Goal: Task Accomplishment & Management: Manage account settings

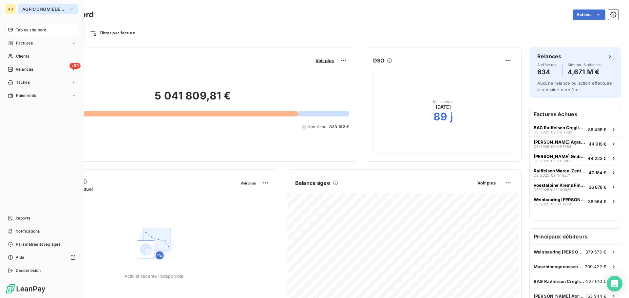
click at [37, 9] on span "AGRICONOMIEDEGMBH" at bounding box center [44, 9] width 44 height 5
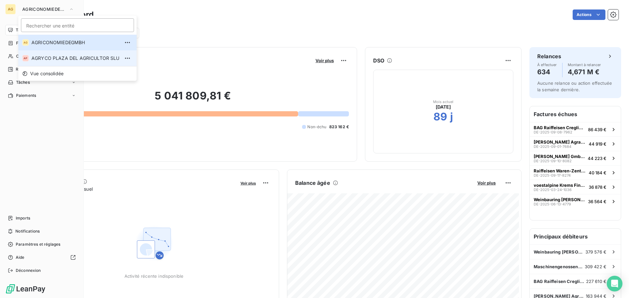
click at [46, 61] on span "AGRYCO PLAZA DEL AGRICULTOR SLU" at bounding box center [75, 58] width 88 height 7
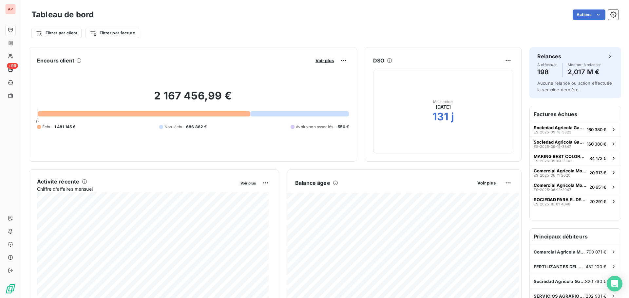
click at [50, 115] on div at bounding box center [144, 113] width 212 height 5
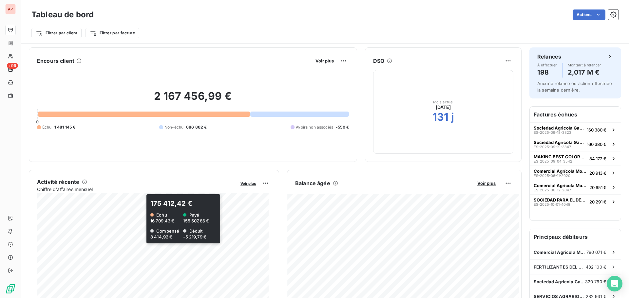
scroll to position [33, 0]
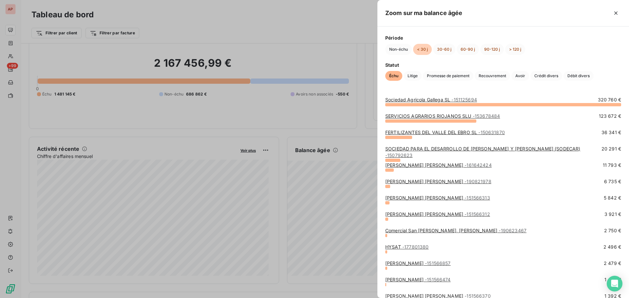
click at [393, 197] on link "[PERSON_NAME] [PERSON_NAME] - 151566313" at bounding box center [437, 198] width 105 height 6
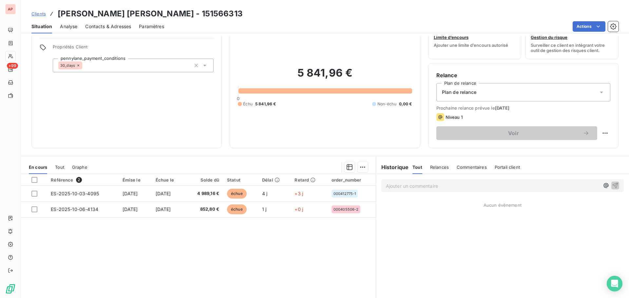
scroll to position [33, 0]
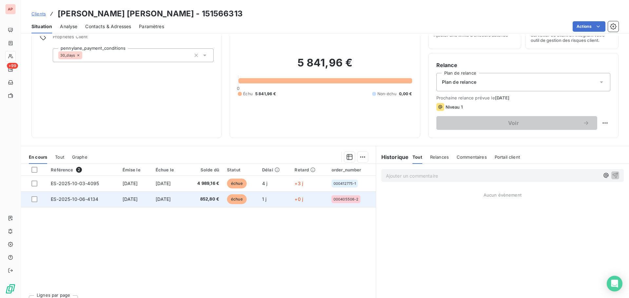
click at [79, 200] on span "ES-2025-10-06-4134" at bounding box center [74, 199] width 47 height 6
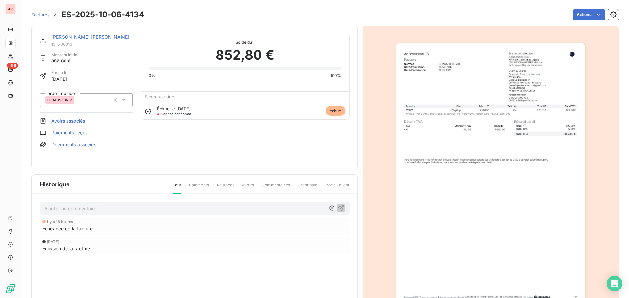
click at [485, 145] on img "button" at bounding box center [490, 176] width 188 height 267
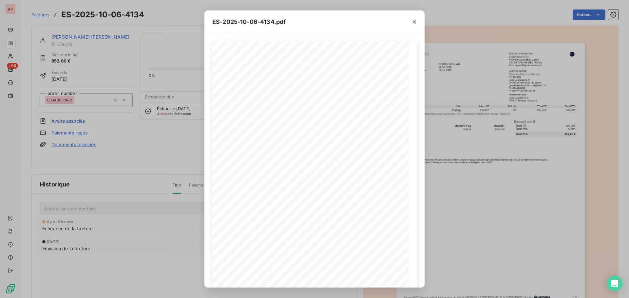
click at [191, 133] on div "ES-2025-10-06-4134.pdf 820,00 € 32,80 € 852,80 € 0199b92e- 6f02- 7f01- 8f84- 43…" at bounding box center [314, 149] width 629 height 298
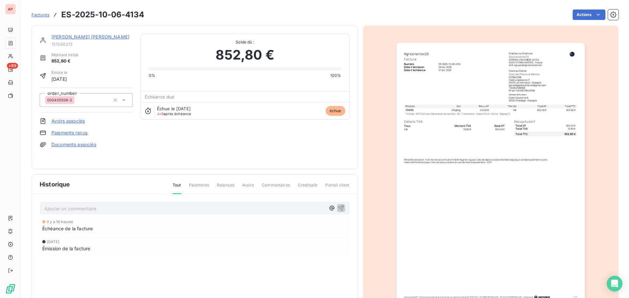
click at [59, 120] on link "Avoirs associés" at bounding box center [67, 121] width 33 height 7
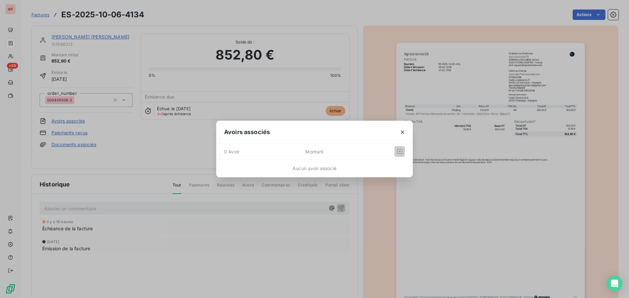
click at [90, 133] on div "Avoirs associés 0 Avoir Montant Aucun avoir associé" at bounding box center [314, 149] width 629 height 298
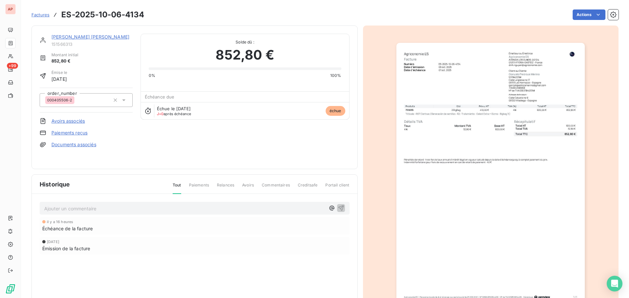
click at [81, 134] on link "Paiements reçus" at bounding box center [69, 133] width 36 height 7
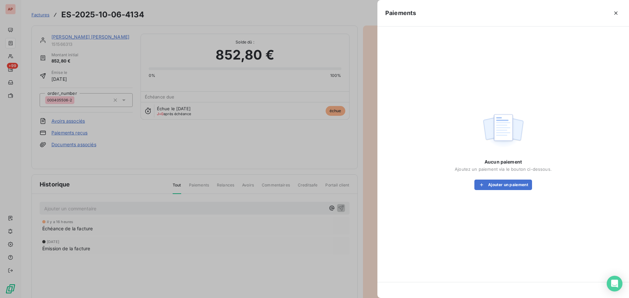
click at [109, 139] on div at bounding box center [314, 149] width 629 height 298
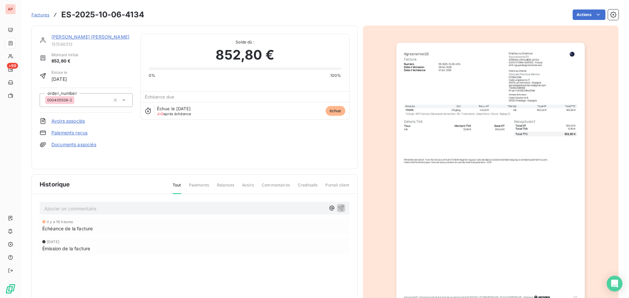
click at [73, 146] on link "Documents associés" at bounding box center [73, 144] width 45 height 7
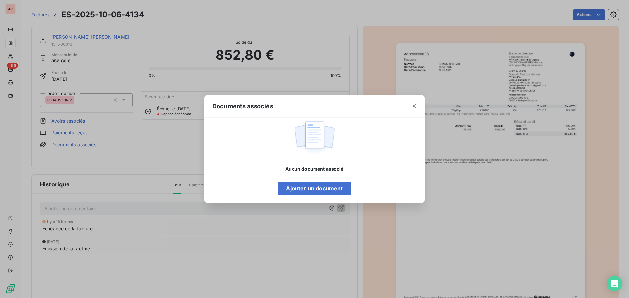
click at [122, 156] on div "Documents associés Aucun document associé Ajouter un document" at bounding box center [314, 149] width 629 height 298
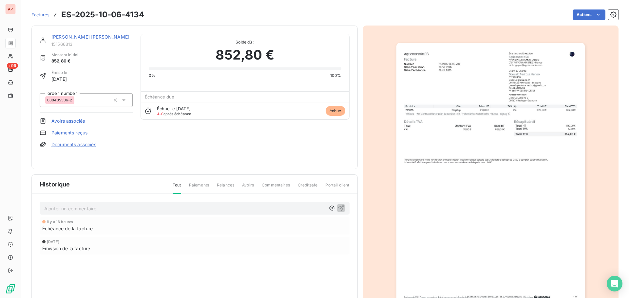
click at [197, 186] on span "Paiements" at bounding box center [199, 187] width 20 height 11
click at [199, 186] on span "Paiements" at bounding box center [199, 187] width 20 height 11
click at [223, 184] on span "Relances" at bounding box center [225, 187] width 17 height 11
click at [278, 185] on span "Commentaires" at bounding box center [276, 187] width 28 height 11
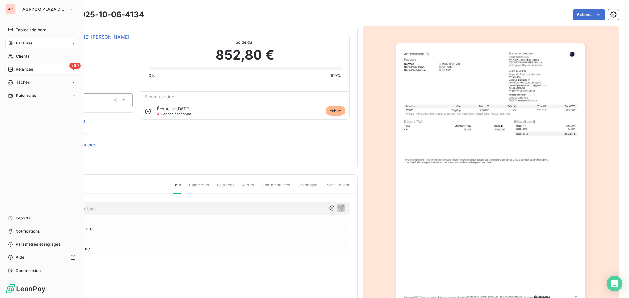
click at [24, 70] on span "Relances" at bounding box center [24, 69] width 17 height 6
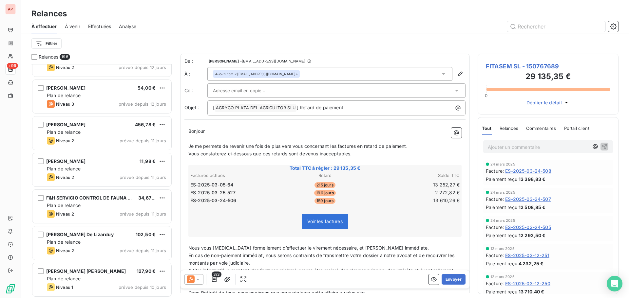
scroll to position [1343, 0]
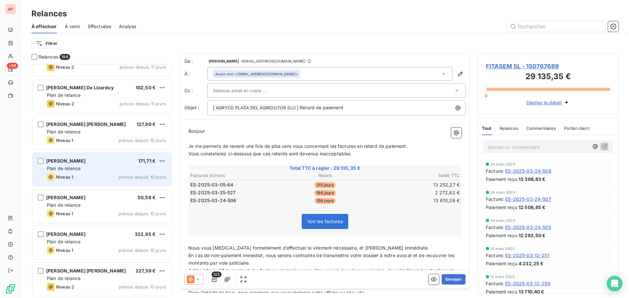
click at [93, 174] on div "Niveau 1 prévue depuis 10 jours" at bounding box center [106, 177] width 119 height 8
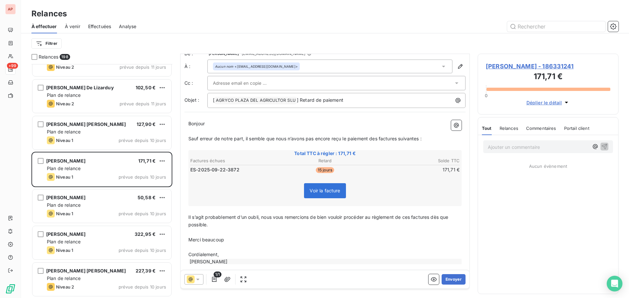
scroll to position [15, 0]
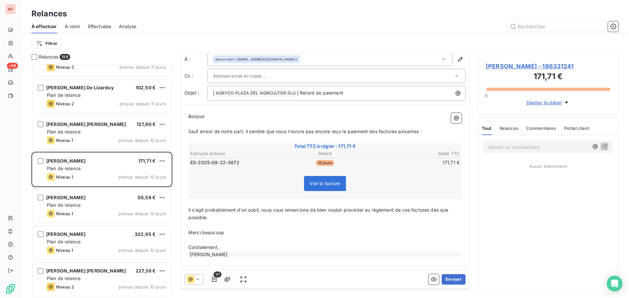
click at [564, 101] on icon "button" at bounding box center [566, 102] width 7 height 7
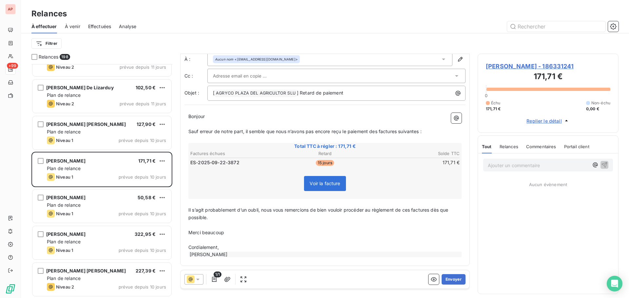
click at [523, 66] on span "[PERSON_NAME] - 186331241" at bounding box center [548, 66] width 124 height 9
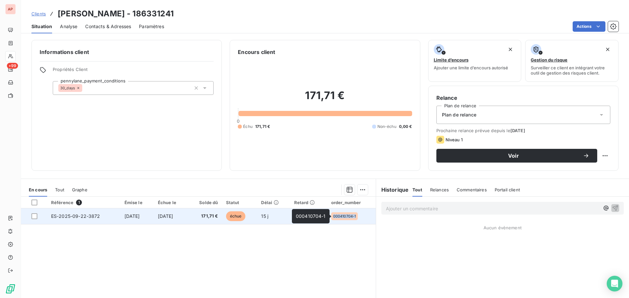
drag, startPoint x: 327, startPoint y: 215, endPoint x: 360, endPoint y: 216, distance: 33.1
click at [360, 216] on tr "ES-2025-09-22-3872 [DATE] [DATE] 171,71 € échue 15 j +15 j 000410704-1" at bounding box center [198, 217] width 355 height 16
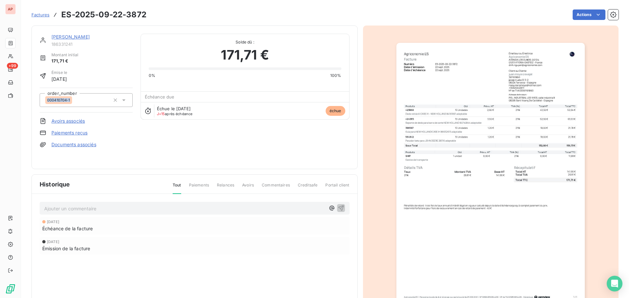
drag, startPoint x: 95, startPoint y: 102, endPoint x: 99, endPoint y: 77, distance: 25.2
click at [42, 103] on div "000410704-1" at bounding box center [86, 100] width 93 height 14
copy span "000410704-1"
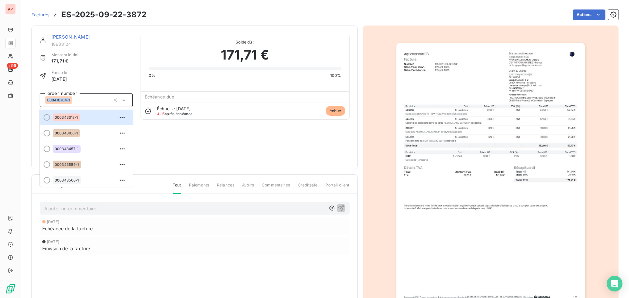
drag, startPoint x: 73, startPoint y: 101, endPoint x: 39, endPoint y: 102, distance: 33.4
click at [39, 102] on div "[PERSON_NAME] cravajal 186331241 Montant initial 171,71 € Émise le [DATE] order…" at bounding box center [194, 98] width 326 height 144
copy span "000410704-1"
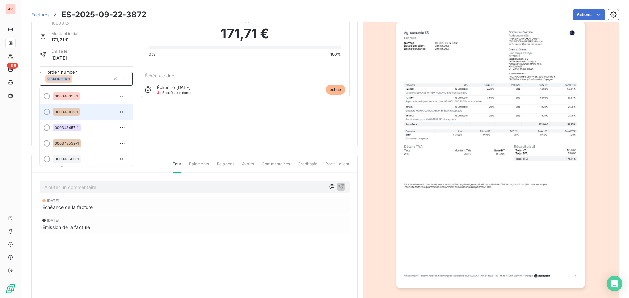
scroll to position [33, 0]
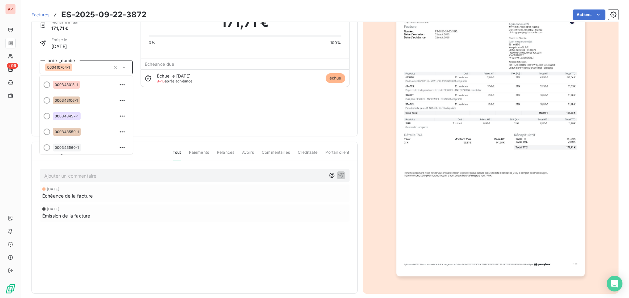
click at [210, 121] on div "[PERSON_NAME] cravajal 186331241 Montant initial 171,71 € Émise le [DATE] order…" at bounding box center [195, 64] width 310 height 127
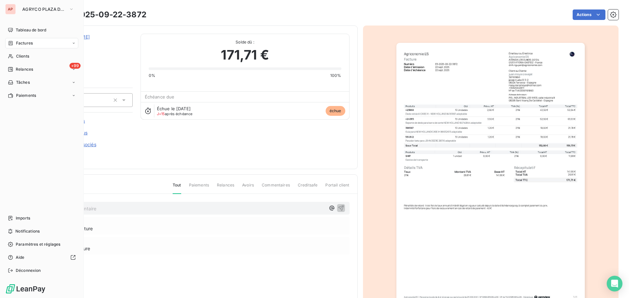
click at [26, 44] on span "Factures" at bounding box center [24, 43] width 17 height 6
click at [28, 70] on span "Relances" at bounding box center [24, 69] width 17 height 6
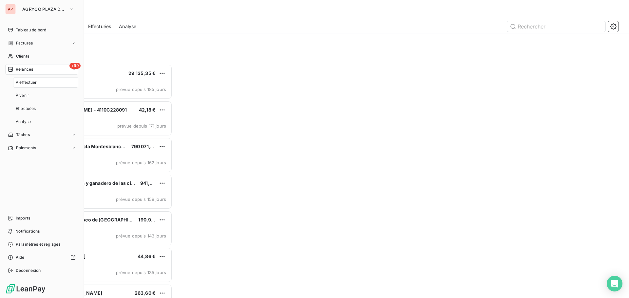
scroll to position [229, 136]
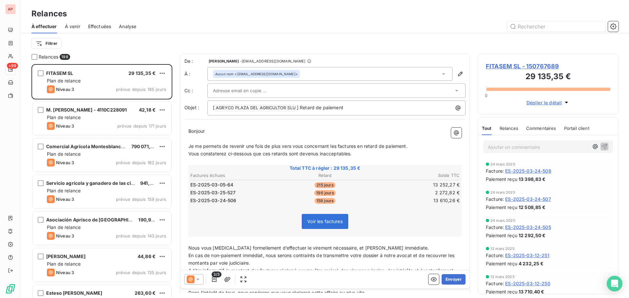
click at [126, 26] on span "Analyse" at bounding box center [127, 26] width 17 height 7
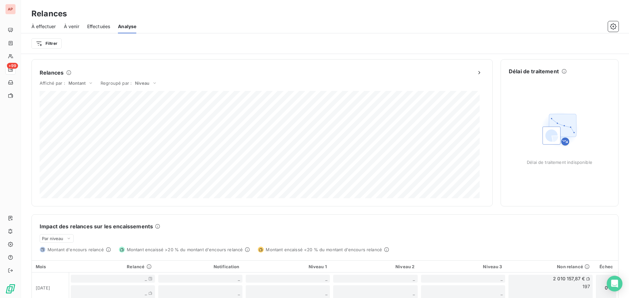
click at [101, 29] on span "Effectuées" at bounding box center [98, 26] width 23 height 7
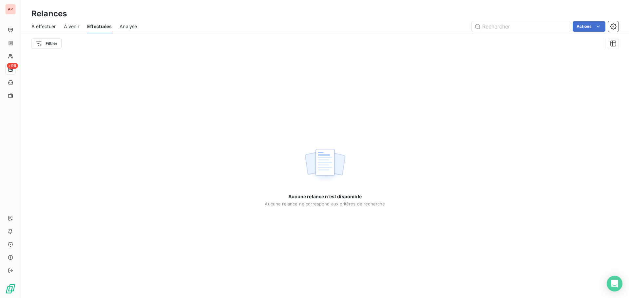
click at [65, 29] on div "À venir" at bounding box center [71, 27] width 15 height 14
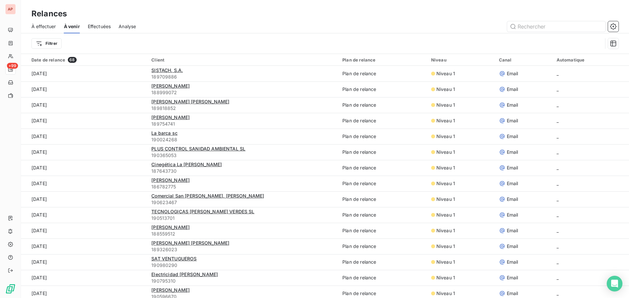
click at [49, 28] on span "À effectuer" at bounding box center [43, 26] width 25 height 7
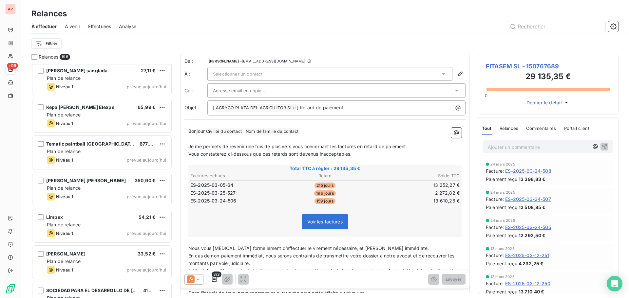
scroll to position [7027, 0]
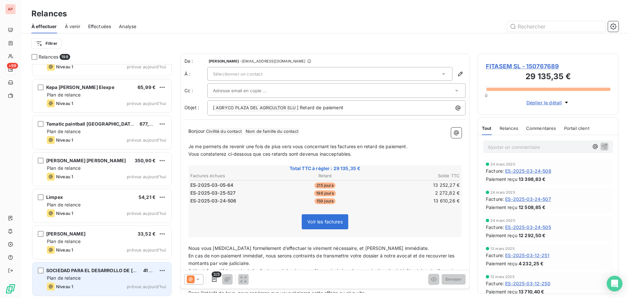
click at [102, 286] on div "Niveau 1 prévue aujourd’hui" at bounding box center [106, 287] width 119 height 8
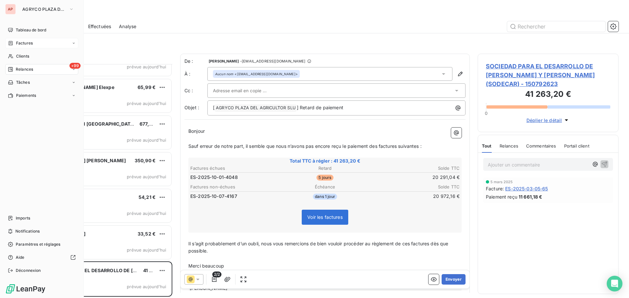
click at [37, 44] on div "Factures" at bounding box center [41, 43] width 73 height 10
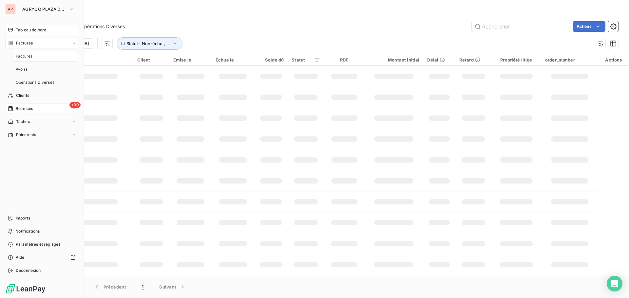
click at [43, 25] on div "Tableau de bord" at bounding box center [41, 30] width 73 height 10
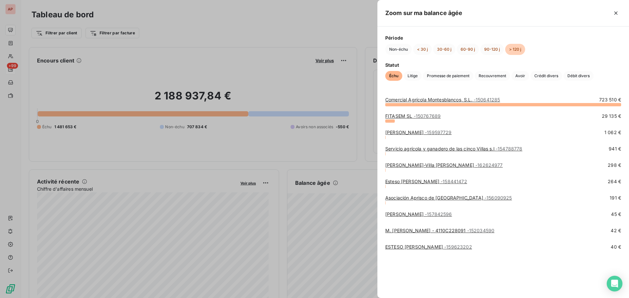
click at [370, 204] on div at bounding box center [314, 149] width 629 height 298
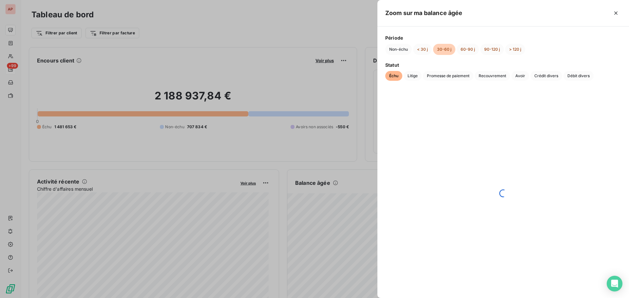
click at [358, 244] on div at bounding box center [314, 149] width 629 height 298
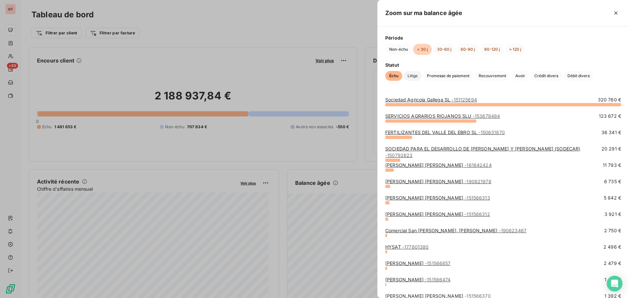
click at [413, 77] on span "Litige" at bounding box center [412, 76] width 18 height 10
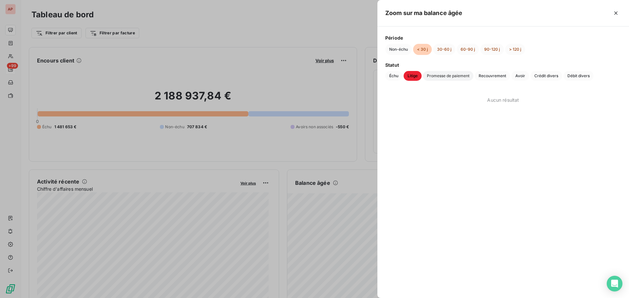
click at [443, 78] on span "Promesse de paiement" at bounding box center [448, 76] width 50 height 10
click at [494, 75] on span "Recouvrement" at bounding box center [491, 76] width 35 height 10
drag, startPoint x: 529, startPoint y: 75, endPoint x: 533, endPoint y: 75, distance: 3.6
click at [529, 75] on div "Échu Litige Promesse de paiement Recouvrement Avoir Crédit divers Débit divers" at bounding box center [503, 76] width 236 height 10
click at [561, 76] on span "Crédit divers" at bounding box center [546, 76] width 32 height 10
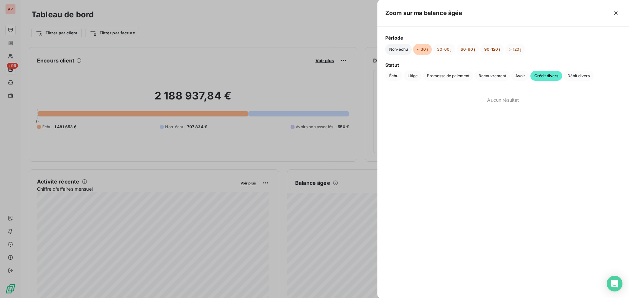
click at [396, 50] on button "Non-échu" at bounding box center [398, 49] width 27 height 11
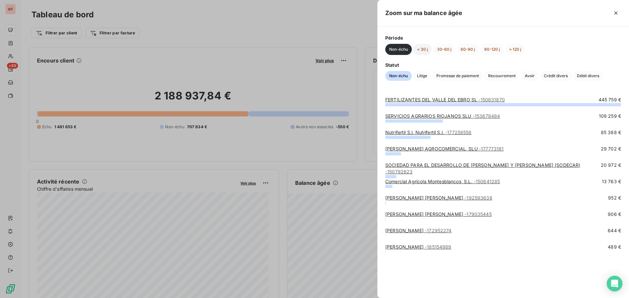
click at [430, 46] on button "< 30 j" at bounding box center [422, 49] width 19 height 11
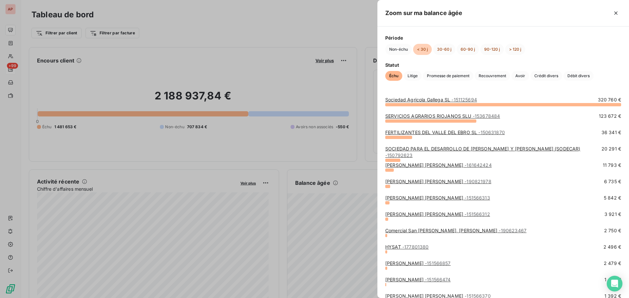
click at [333, 171] on div at bounding box center [314, 149] width 629 height 298
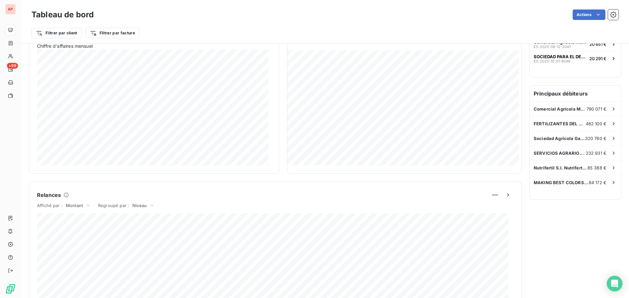
scroll to position [12, 0]
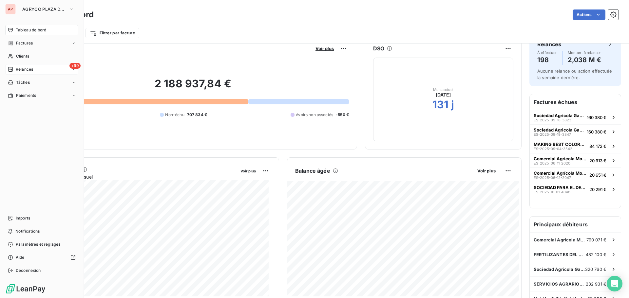
click at [19, 71] on span "Relances" at bounding box center [24, 69] width 17 height 6
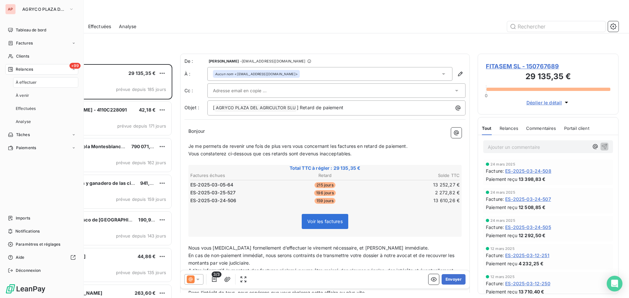
scroll to position [229, 136]
click at [39, 99] on div "À venir" at bounding box center [45, 95] width 65 height 10
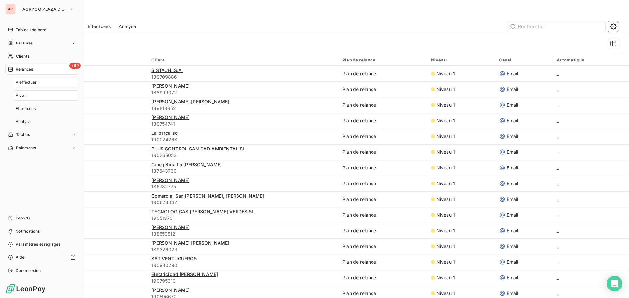
click at [34, 84] on span "À effectuer" at bounding box center [26, 83] width 21 height 6
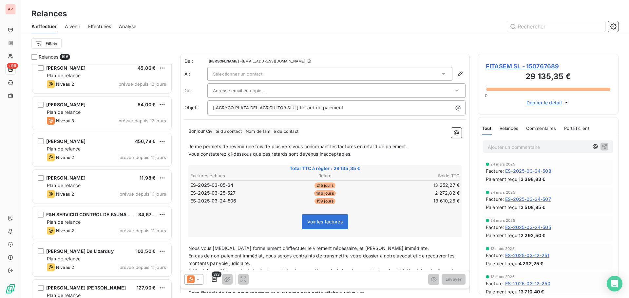
scroll to position [1081, 0]
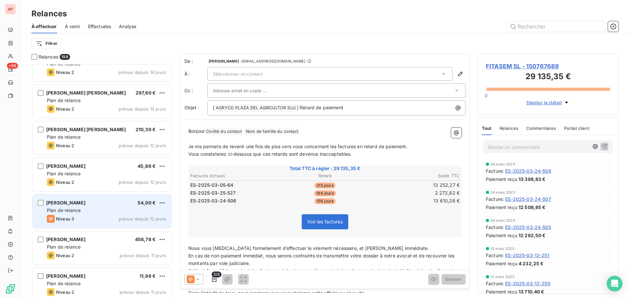
click at [96, 214] on div "[PERSON_NAME] 54,00 € Plan de relance Niveau 3 prévue depuis 12 jours" at bounding box center [101, 211] width 139 height 33
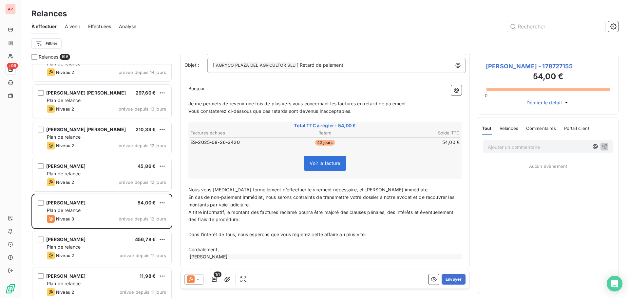
scroll to position [45, 0]
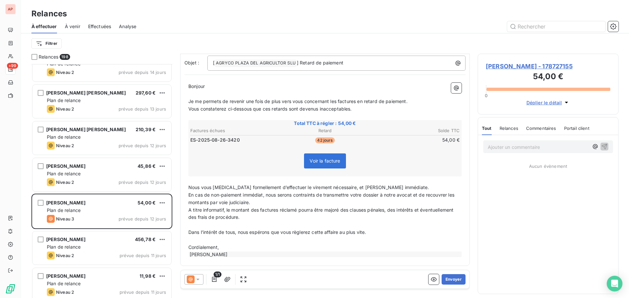
click at [331, 163] on span "Voir la facture" at bounding box center [324, 161] width 30 height 6
click at [512, 129] on span "Relances" at bounding box center [508, 128] width 19 height 5
drag, startPoint x: 543, startPoint y: 128, endPoint x: 548, endPoint y: 128, distance: 5.2
click at [543, 128] on span "Commentaires" at bounding box center [541, 128] width 30 height 5
click at [577, 129] on span "Portail client" at bounding box center [577, 128] width 25 height 5
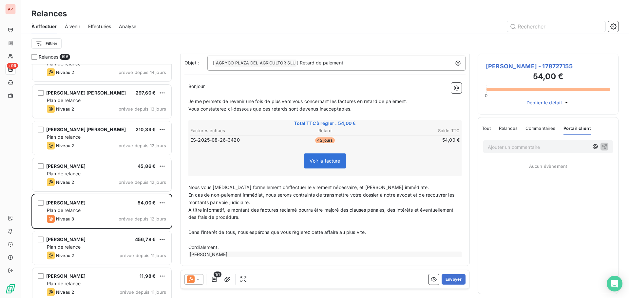
click at [483, 130] on span "Tout" at bounding box center [486, 128] width 9 height 5
click at [572, 102] on div "Déplier le détail" at bounding box center [548, 100] width 124 height 11
click at [566, 103] on icon "button" at bounding box center [565, 103] width 3 height 2
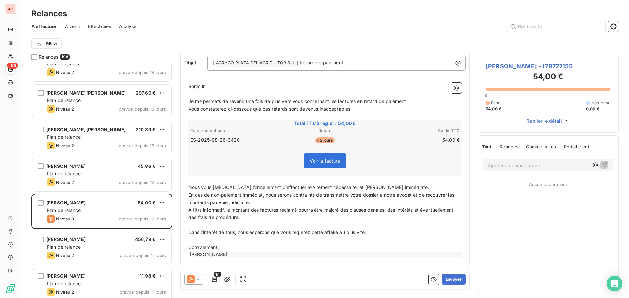
click at [567, 118] on icon "button" at bounding box center [566, 121] width 7 height 7
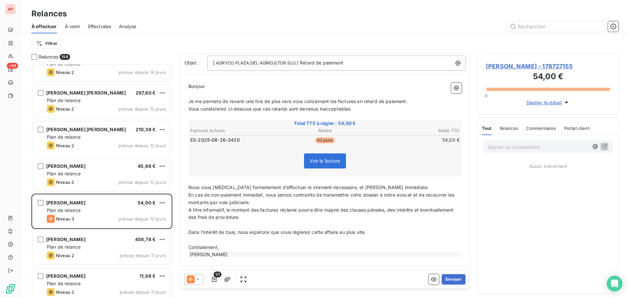
click at [567, 67] on span "[PERSON_NAME] - 178727155" at bounding box center [548, 66] width 124 height 9
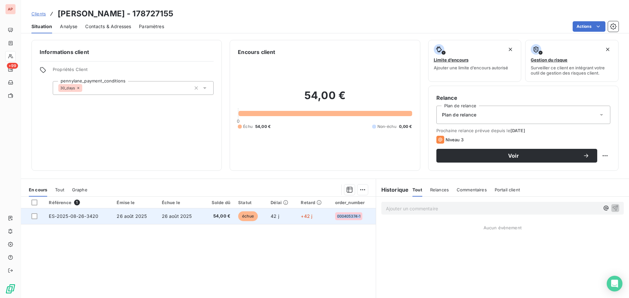
drag, startPoint x: 330, startPoint y: 216, endPoint x: 350, endPoint y: 223, distance: 21.2
click at [350, 223] on td "000405374-1" at bounding box center [353, 217] width 45 height 16
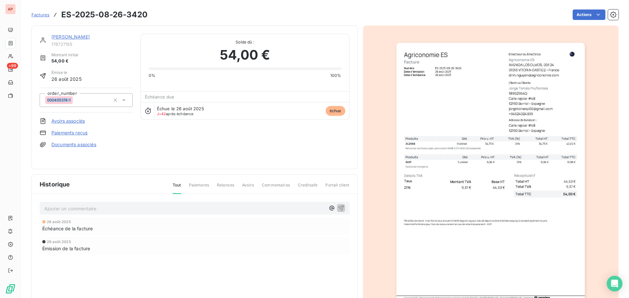
drag, startPoint x: 45, startPoint y: 112, endPoint x: 85, endPoint y: 73, distance: 55.6
click at [73, 98] on div "order_number 000405374-1" at bounding box center [86, 100] width 93 height 25
copy span "000405374-1"
drag, startPoint x: 147, startPoint y: 12, endPoint x: 61, endPoint y: 14, distance: 85.8
click at [61, 14] on div "Factures ES-2025-08-26-3420 Actions" at bounding box center [324, 15] width 587 height 14
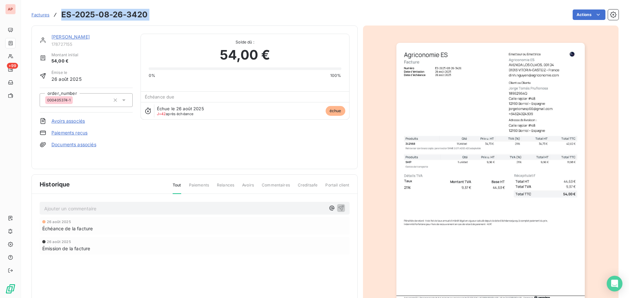
copy section "ES-2025-08-26-3420 Actions"
click at [80, 37] on link "[PERSON_NAME]" at bounding box center [70, 37] width 38 height 6
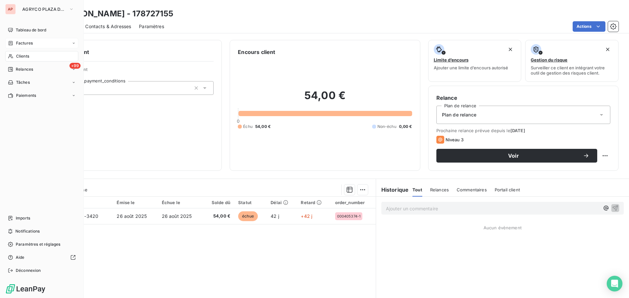
click at [9, 41] on icon at bounding box center [11, 43] width 4 height 4
click at [37, 57] on div "Factures" at bounding box center [45, 56] width 65 height 10
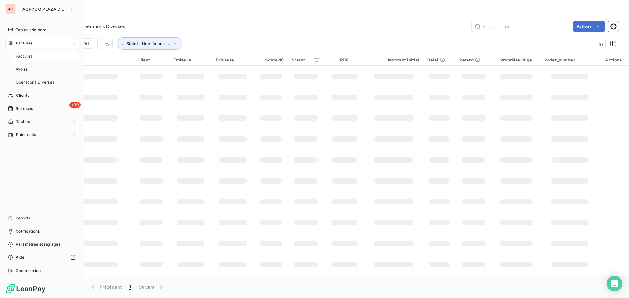
click at [32, 58] on span "Factures" at bounding box center [24, 56] width 17 height 6
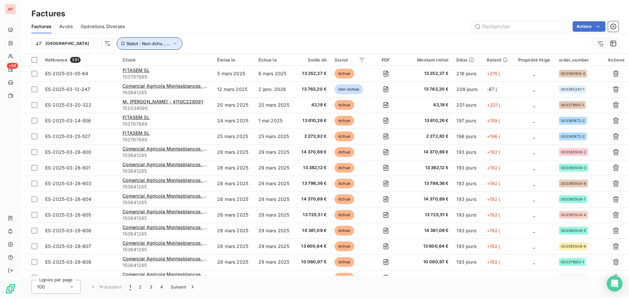
click at [172, 42] on icon "button" at bounding box center [175, 43] width 7 height 7
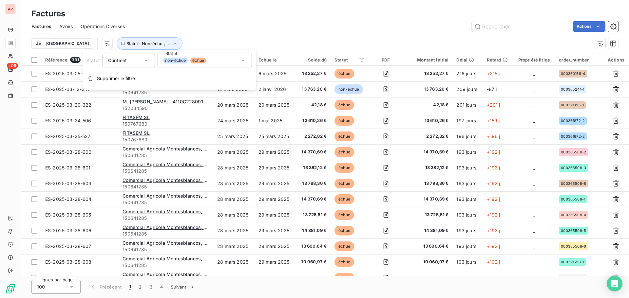
click at [237, 60] on div "non-échue échue" at bounding box center [204, 61] width 94 height 14
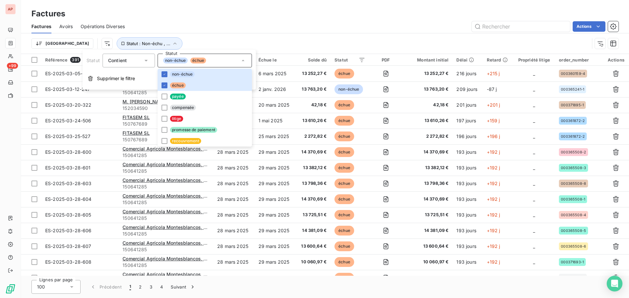
click at [315, 20] on div "Factures Avoirs Opérations Diverses Actions" at bounding box center [325, 27] width 608 height 14
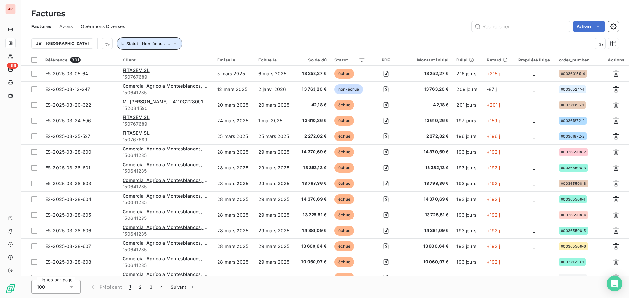
click at [126, 44] on span "Statut : Non-échu , ..." at bounding box center [148, 43] width 44 height 5
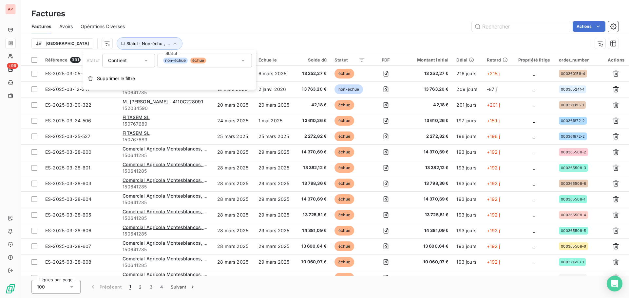
click at [183, 60] on span "non-échue" at bounding box center [175, 61] width 25 height 6
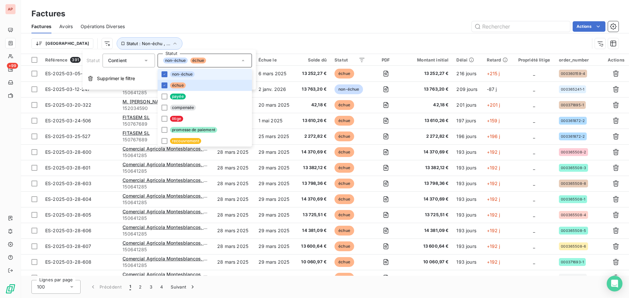
click at [165, 71] on li "non-échue" at bounding box center [204, 74] width 94 height 11
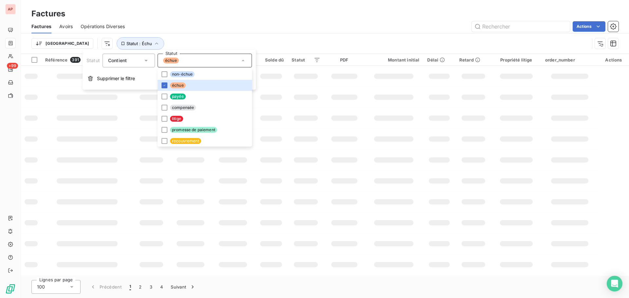
click at [191, 42] on div "Trier Statut : Échu" at bounding box center [310, 43] width 558 height 12
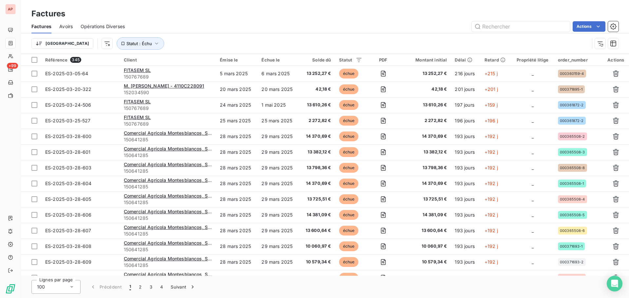
click at [73, 289] on icon at bounding box center [71, 287] width 7 height 7
click at [164, 286] on button "4" at bounding box center [161, 287] width 10 height 14
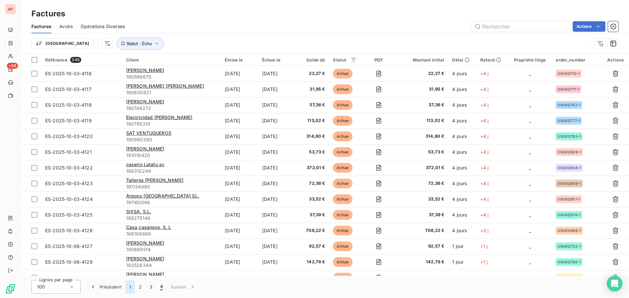
click at [129, 287] on button "1" at bounding box center [129, 287] width 9 height 14
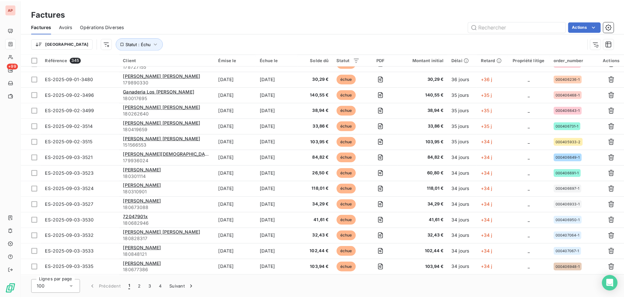
scroll to position [1362, 0]
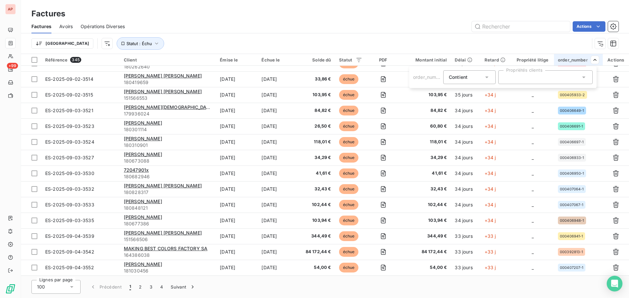
click at [501, 38] on html "AP +99 Factures Factures Avoirs Opérations Diverses Actions Trier Statut : Échu…" at bounding box center [314, 149] width 629 height 298
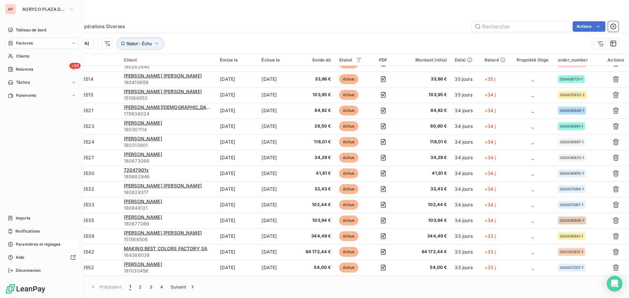
click at [39, 243] on span "Paramètres et réglages" at bounding box center [38, 245] width 45 height 6
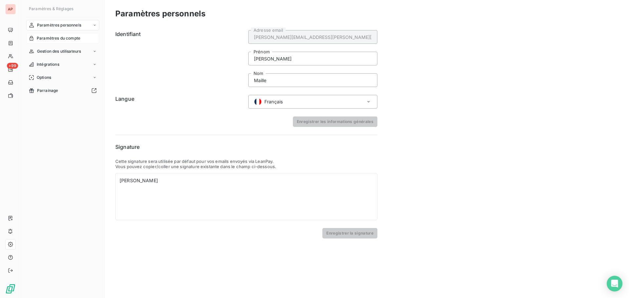
click at [54, 38] on span "Paramètres du compte" at bounding box center [59, 38] width 44 height 6
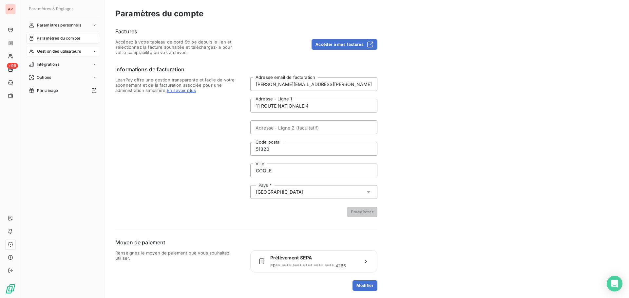
click at [54, 50] on span "Gestion des utilisateurs" at bounding box center [59, 51] width 44 height 6
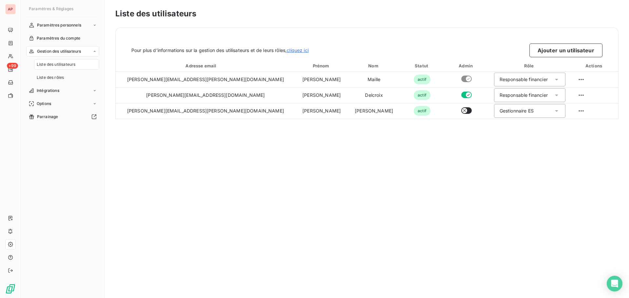
click at [56, 61] on div "Liste des utilisateurs" at bounding box center [66, 64] width 65 height 10
click at [60, 79] on span "Liste des rôles" at bounding box center [50, 78] width 27 height 6
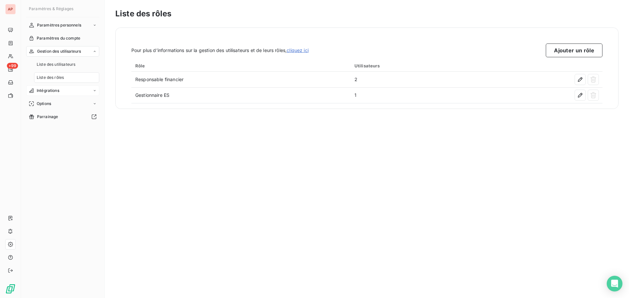
click at [55, 92] on span "Intégrations" at bounding box center [48, 91] width 23 height 6
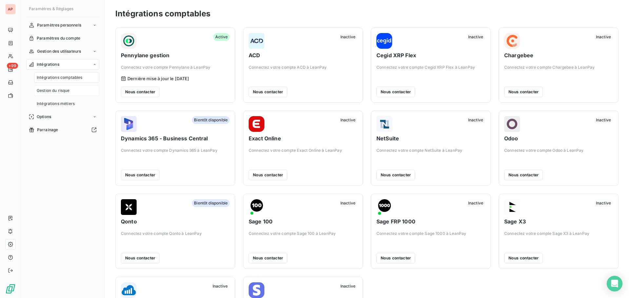
click at [62, 90] on span "Gestion du risque" at bounding box center [53, 91] width 33 height 6
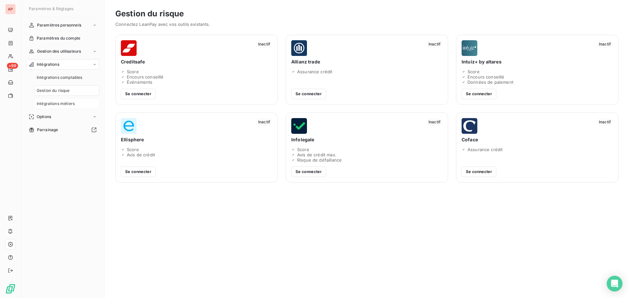
click at [62, 102] on span "Intégrations métiers" at bounding box center [56, 104] width 38 height 6
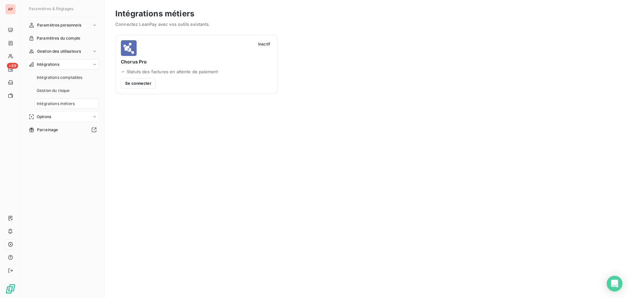
click at [58, 120] on div "Options" at bounding box center [62, 117] width 73 height 10
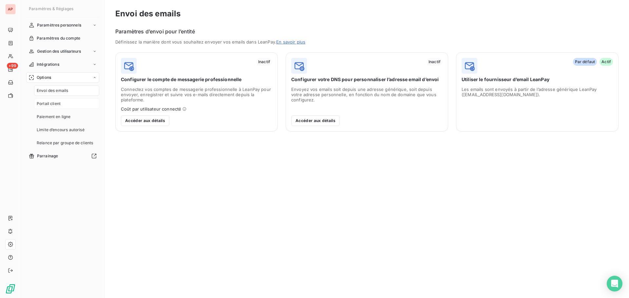
click at [59, 100] on div "Portail client" at bounding box center [66, 104] width 65 height 10
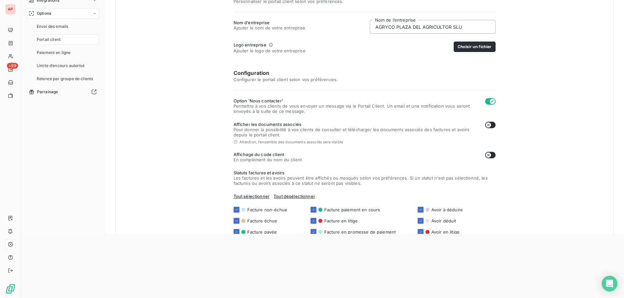
scroll to position [41, 0]
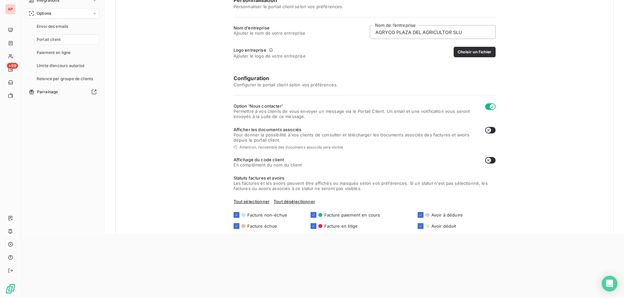
click at [252, 111] on span "Permettre à vos clients de vous envoyer un message via le Portail Client. Un em…" at bounding box center [356, 114] width 246 height 10
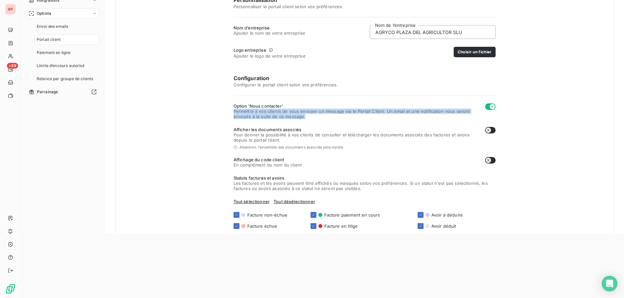
click at [252, 111] on span "Permettre à vos clients de vous envoyer un message via le Portail Client. Un em…" at bounding box center [356, 114] width 246 height 10
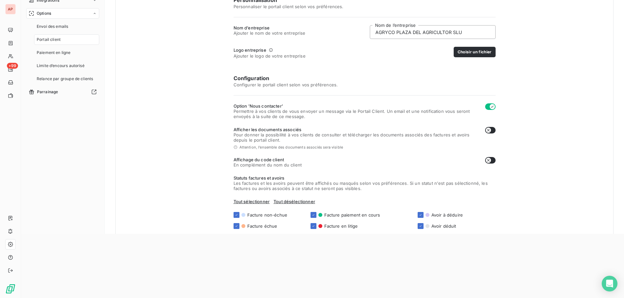
click at [244, 141] on span "Pour donner la possibilité à vos clients de consulter et télécharger les docume…" at bounding box center [356, 137] width 246 height 10
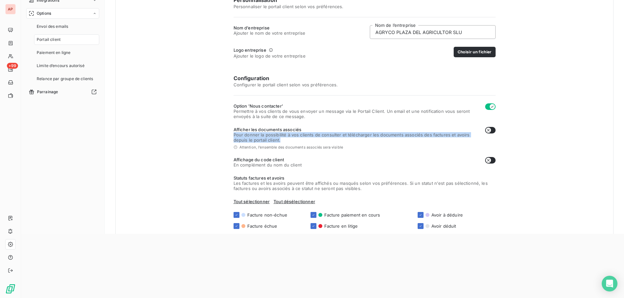
click at [244, 141] on span "Pour donner la possibilité à vos clients de consulter et télécharger les docume…" at bounding box center [356, 137] width 246 height 10
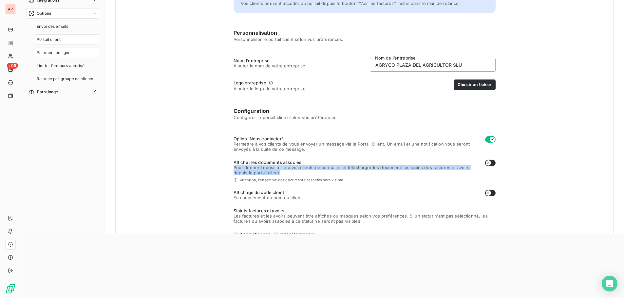
click at [63, 54] on span "Paiement en ligne" at bounding box center [54, 53] width 34 height 6
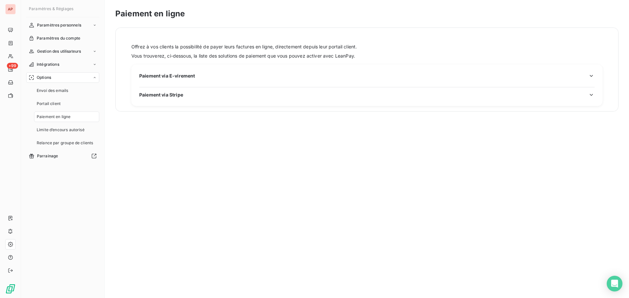
click at [198, 80] on h3 "Paiement via E-virement" at bounding box center [366, 77] width 455 height 11
click at [189, 78] on span "Paiement via E-virement" at bounding box center [167, 75] width 56 height 7
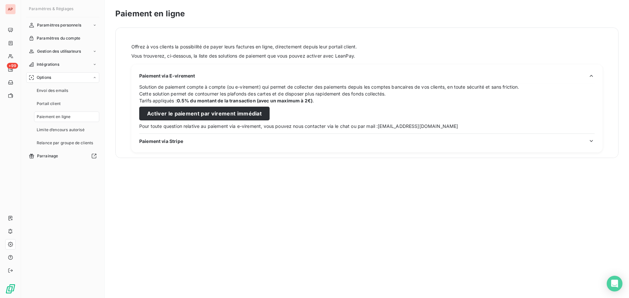
click at [158, 142] on span "Paiement via Stripe" at bounding box center [161, 141] width 44 height 7
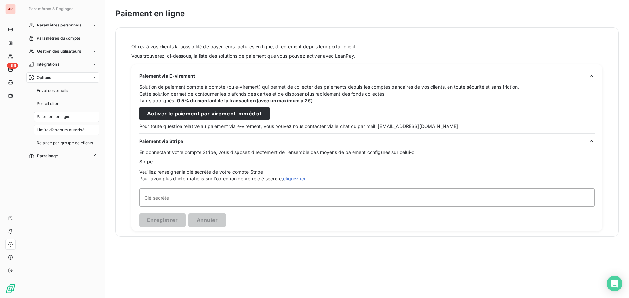
click at [73, 131] on span "Limite d’encours autorisé" at bounding box center [61, 130] width 48 height 6
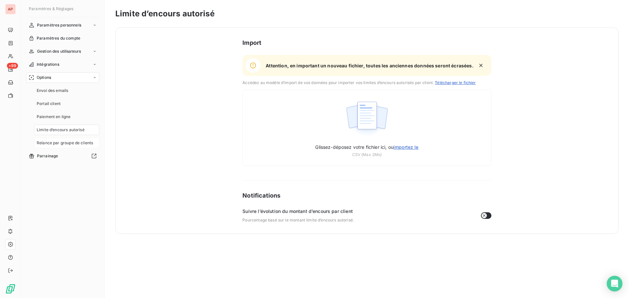
click at [55, 138] on div "Relance par groupe de clients" at bounding box center [66, 143] width 65 height 10
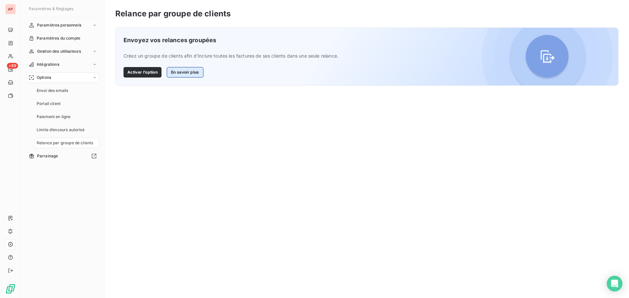
click at [174, 74] on button "En savoir plus" at bounding box center [185, 72] width 36 height 10
